Goal: Find specific page/section: Find specific page/section

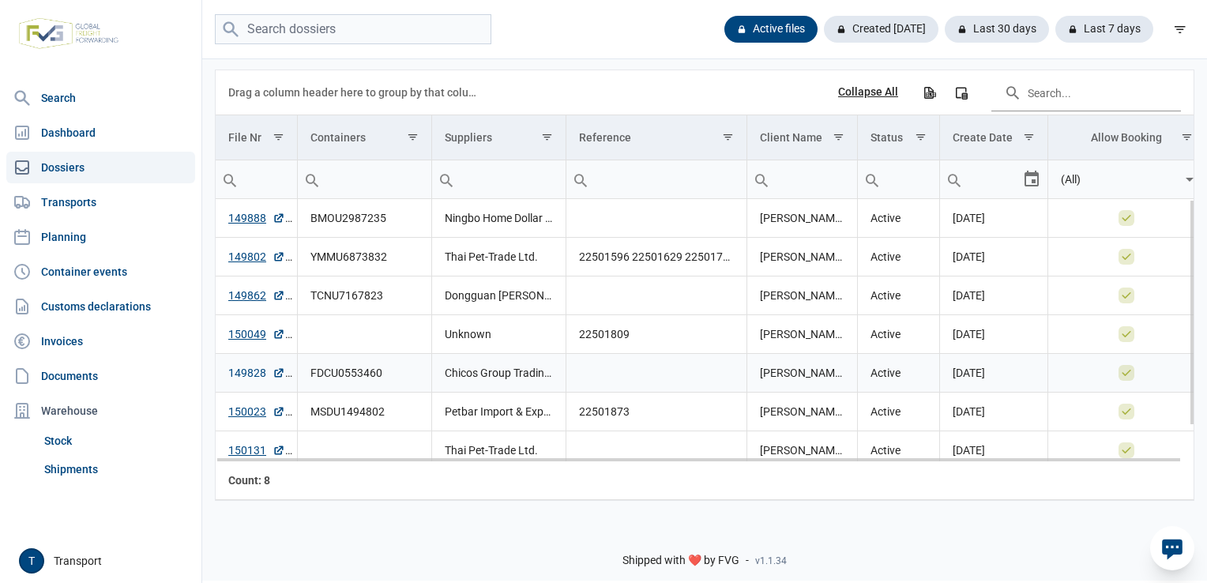
click at [254, 370] on link "149828" at bounding box center [256, 373] width 57 height 16
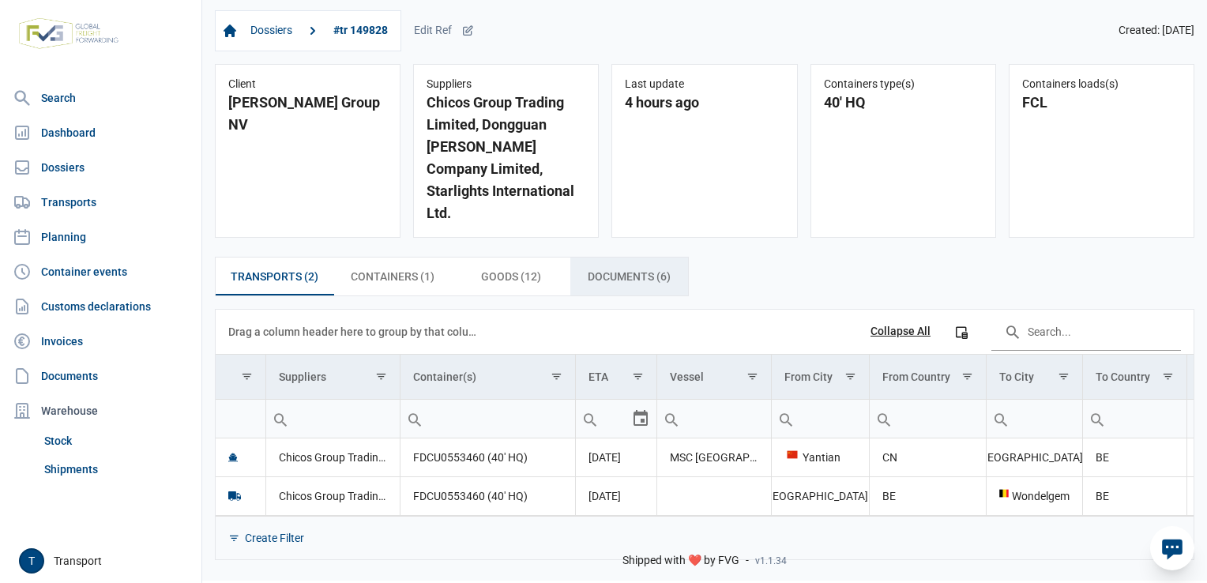
click at [616, 267] on span "Documents (6) Documents (6)" at bounding box center [629, 276] width 83 height 19
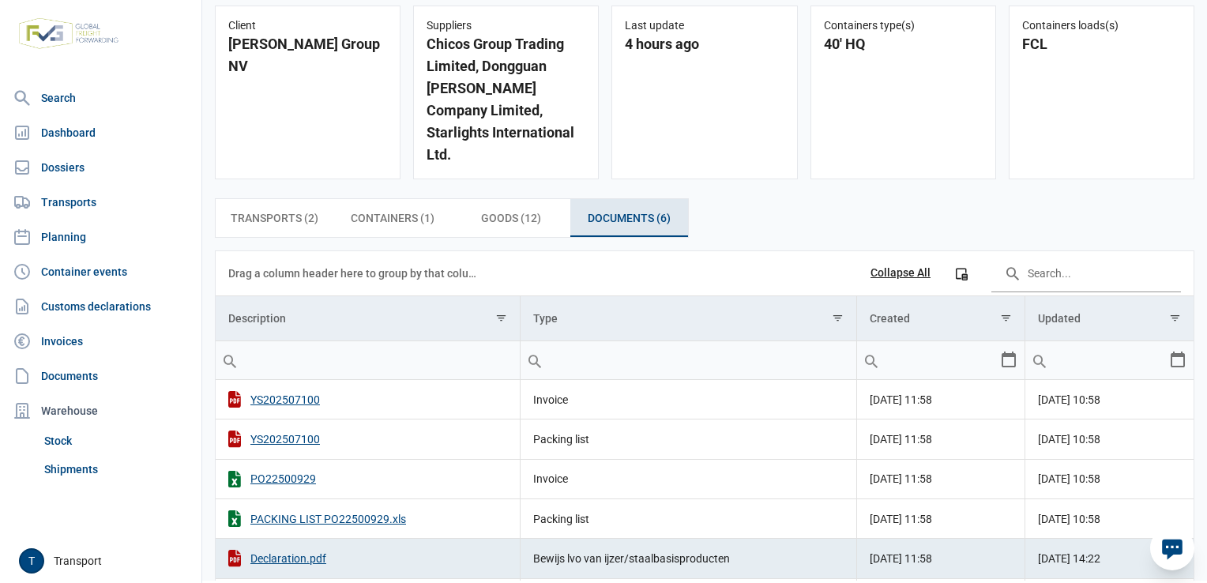
scroll to position [127, 0]
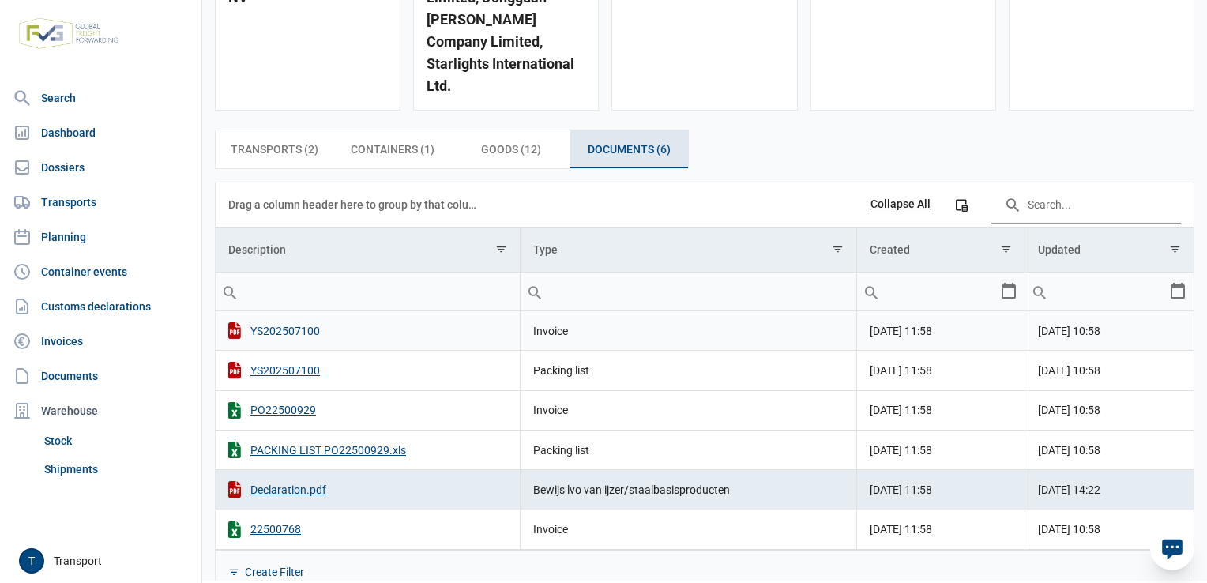
click at [277, 322] on div "YS202507100" at bounding box center [367, 330] width 279 height 17
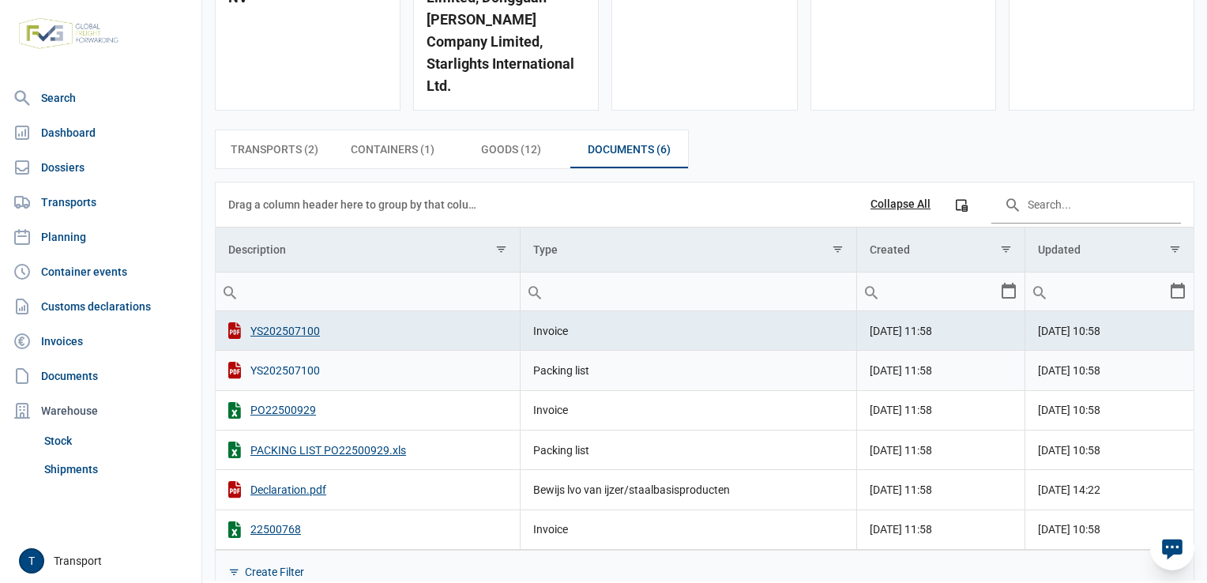
click at [289, 362] on div "YS202507100" at bounding box center [367, 370] width 279 height 17
